Goal: Participate in discussion: Engage in conversation with other users on a specific topic

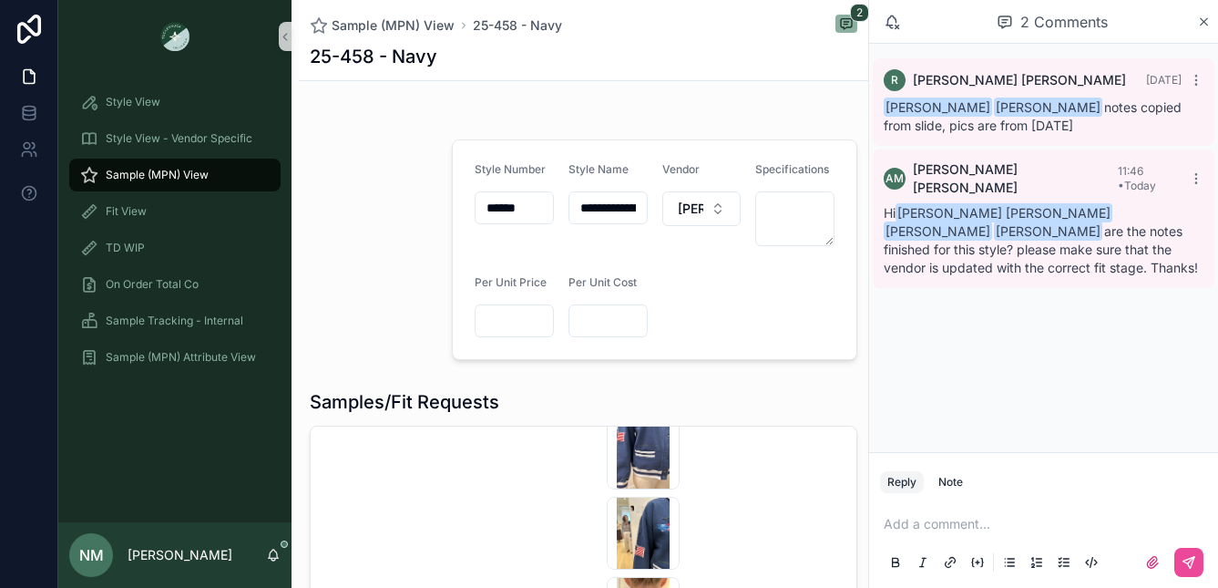
scroll to position [460, 0]
click at [955, 482] on div "Note" at bounding box center [951, 482] width 25 height 15
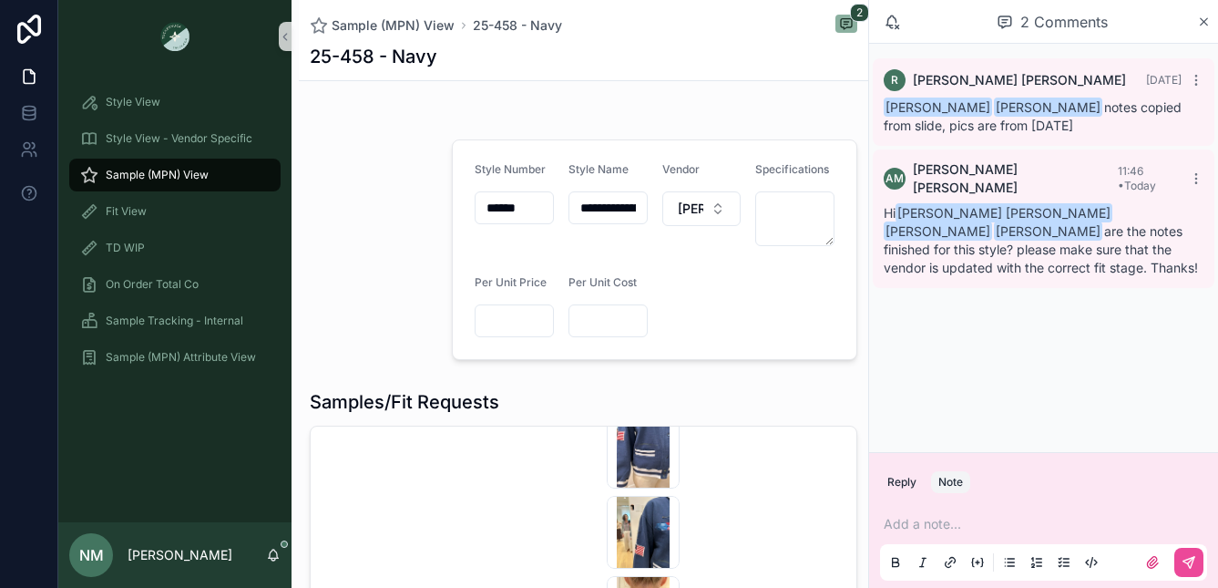
click at [944, 522] on p "scrollable content" at bounding box center [1047, 524] width 327 height 18
click at [991, 523] on span "**********" at bounding box center [937, 524] width 107 height 13
click at [1187, 562] on icon "scrollable content" at bounding box center [1189, 562] width 11 height 11
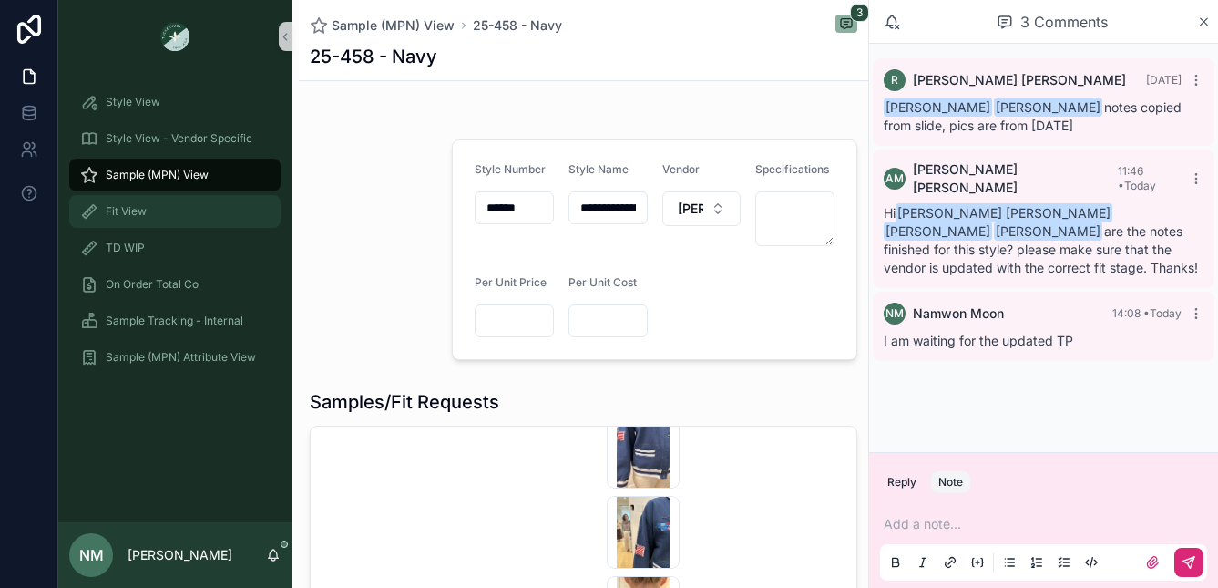
click at [139, 212] on span "Fit View" at bounding box center [126, 211] width 41 height 15
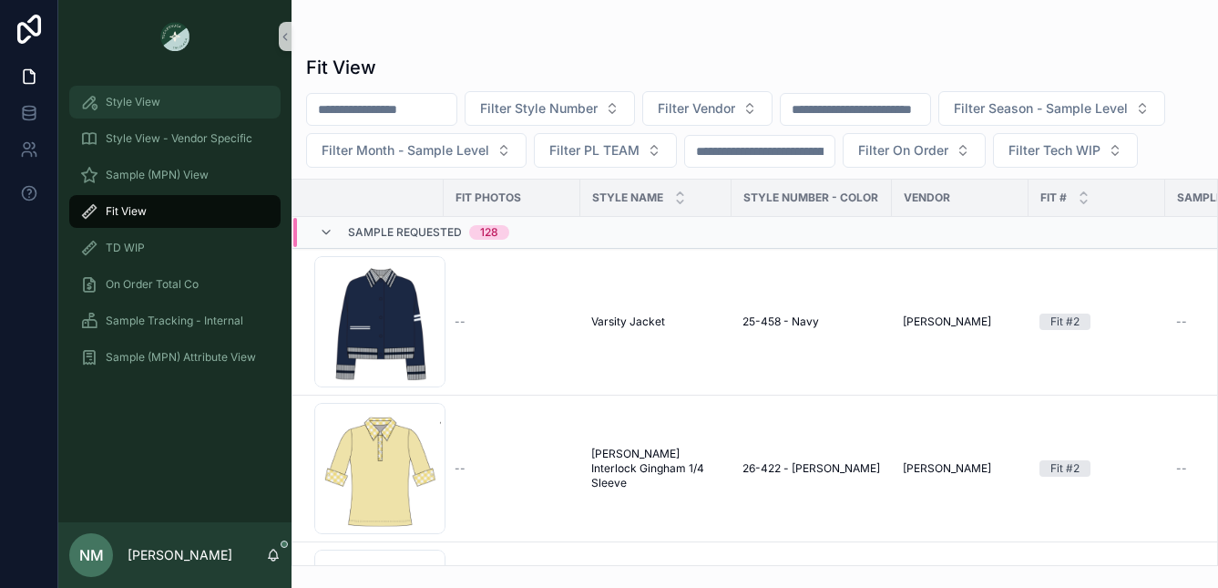
click at [146, 102] on span "Style View" at bounding box center [133, 102] width 55 height 15
